Goal: Task Accomplishment & Management: Use online tool/utility

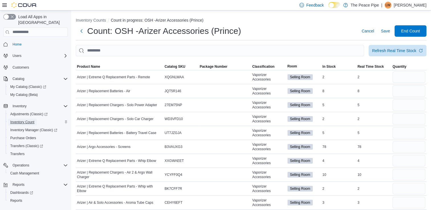
click at [24, 120] on span "Inventory Count" at bounding box center [22, 122] width 24 height 5
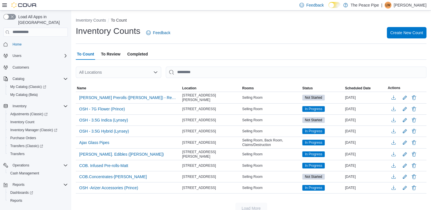
click at [114, 52] on span "To Review" at bounding box center [110, 53] width 19 height 11
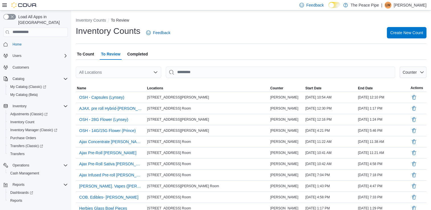
click at [80, 54] on span "To Count" at bounding box center [85, 53] width 17 height 11
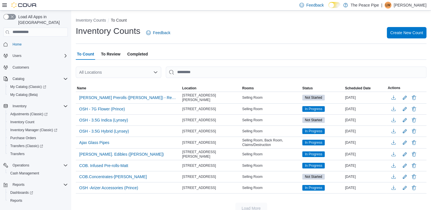
click at [111, 52] on span "To Review" at bounding box center [110, 53] width 19 height 11
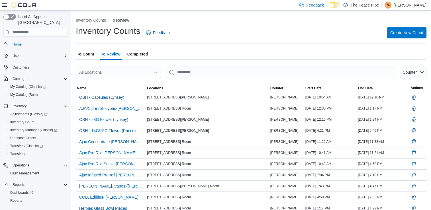
click at [84, 58] on span "To Count" at bounding box center [85, 53] width 17 height 11
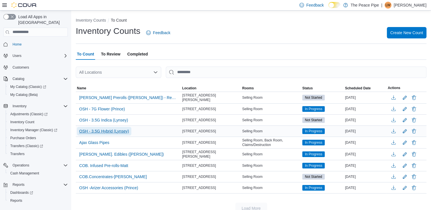
click at [102, 130] on span "OSH - 3.5G Hybrid (Lynsey)" at bounding box center [104, 132] width 50 height 6
